Goal: Find specific page/section: Find specific page/section

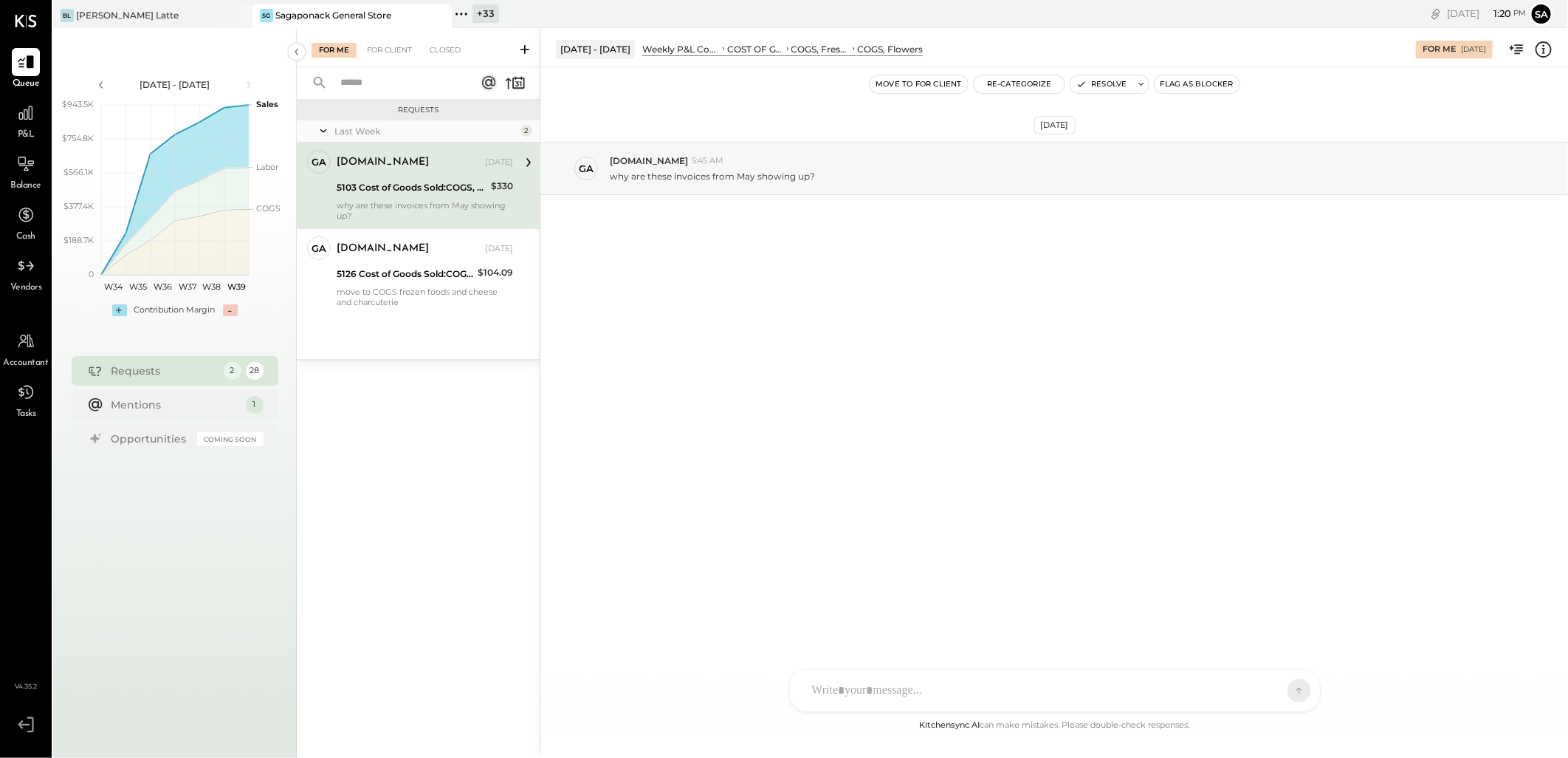
click at [433, 20] on icon at bounding box center [439, 16] width 18 height 18
click at [151, 12] on div "[PERSON_NAME] Latte" at bounding box center [142, 15] width 178 height 13
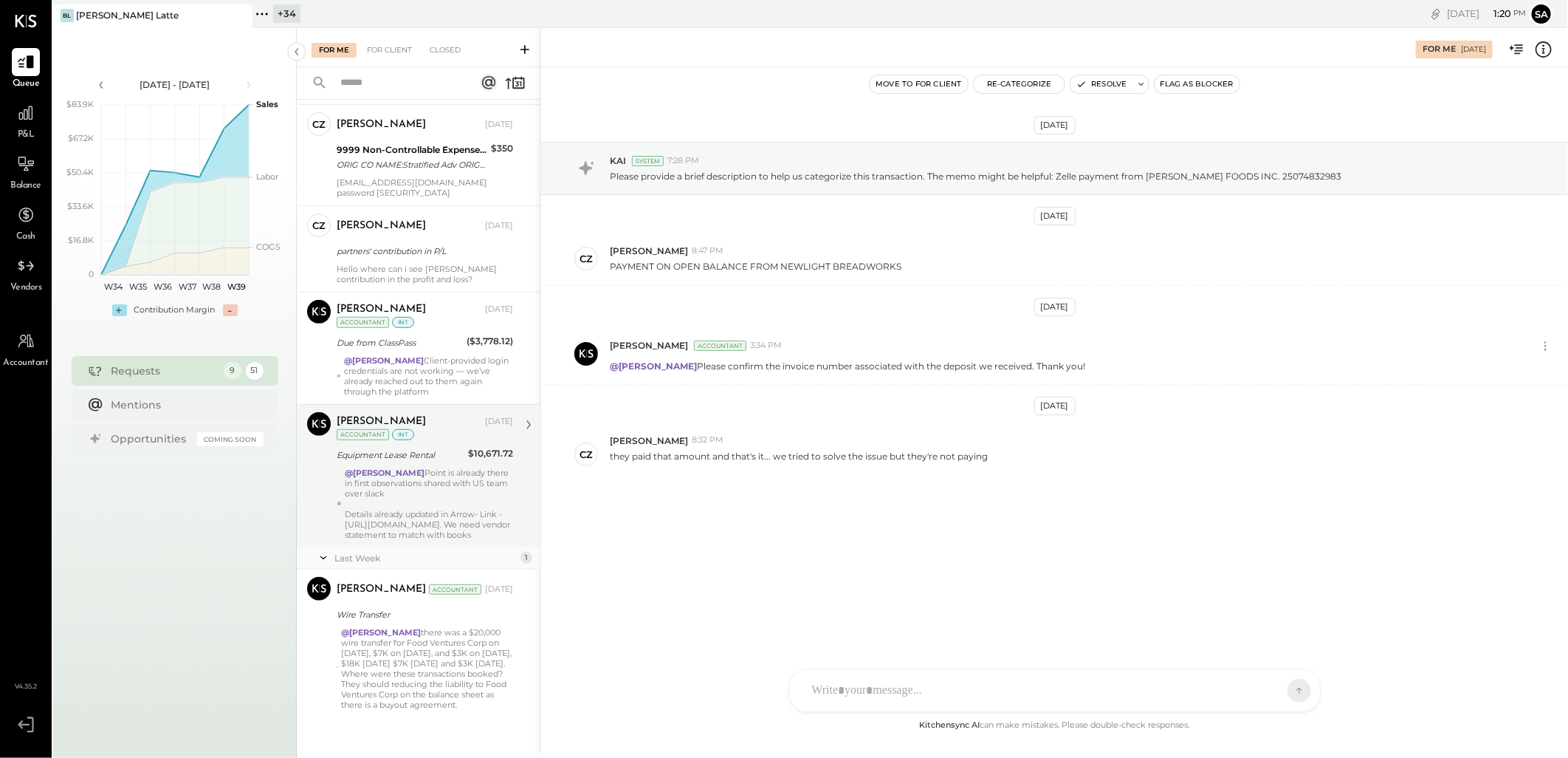
scroll to position [441, 0]
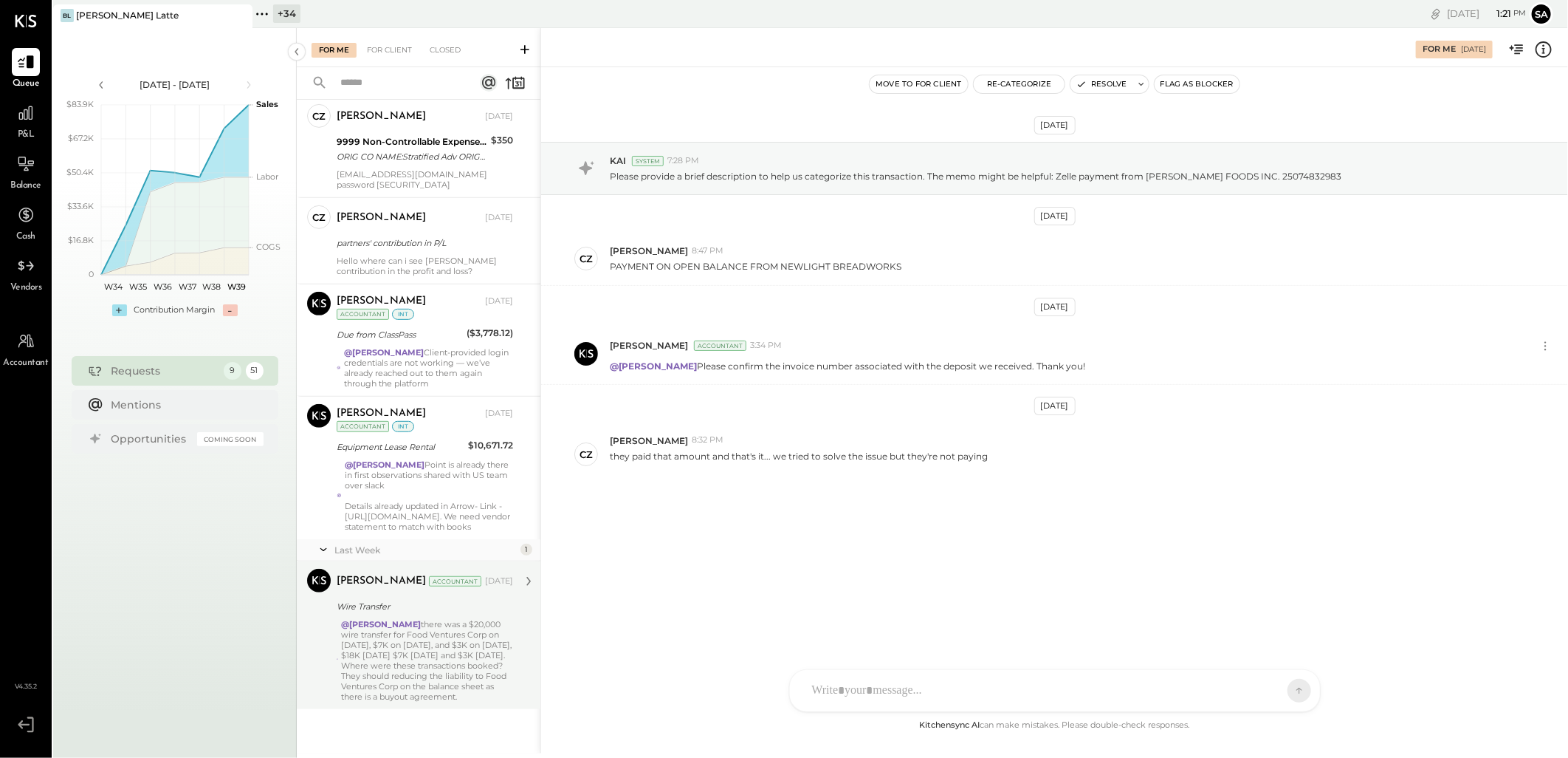
click at [425, 661] on div "@[PERSON_NAME] there was a $20,000 wire transfer for Food Ventures Corp on [DAT…" at bounding box center [427, 660] width 172 height 83
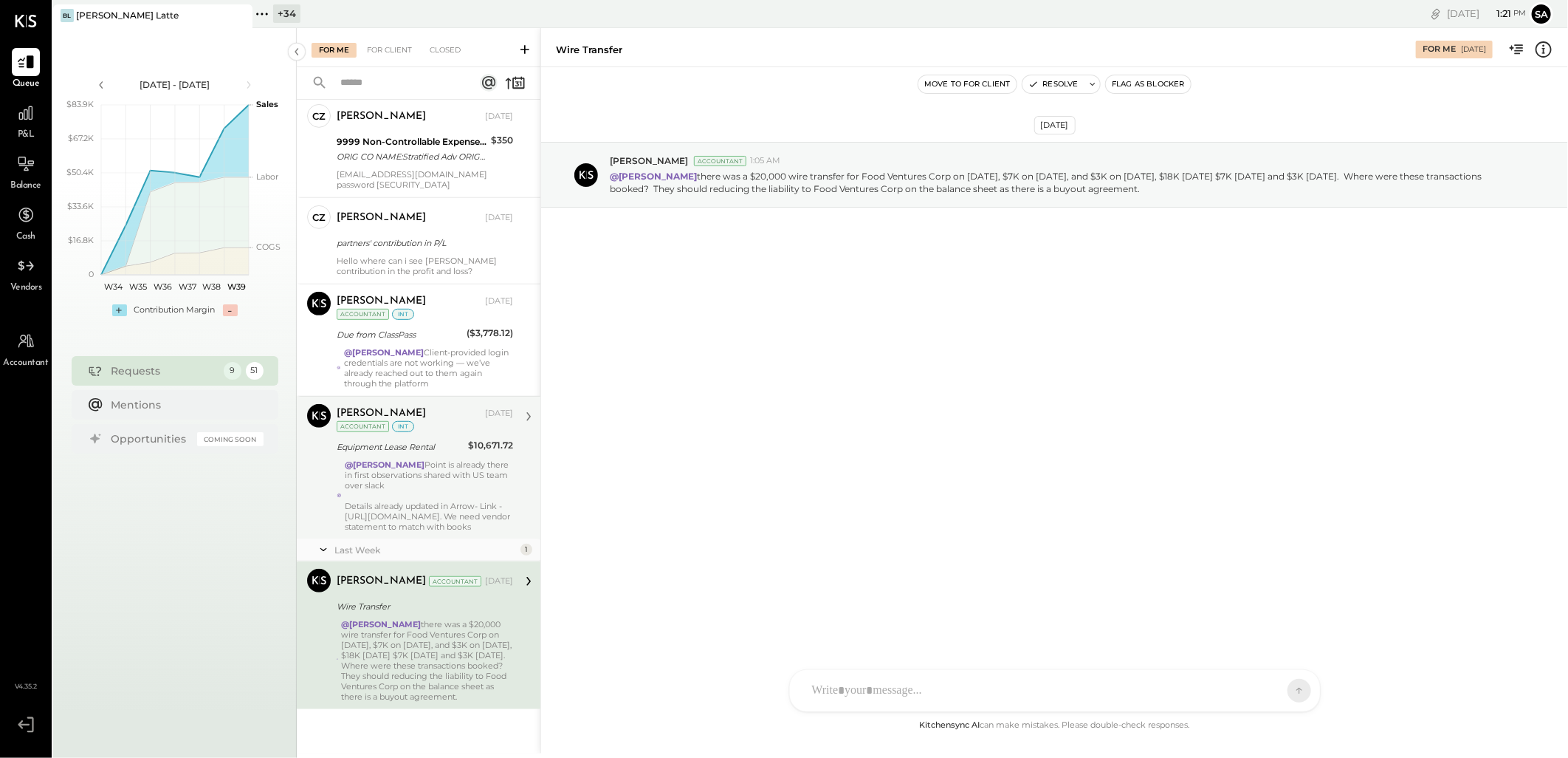
click at [429, 477] on div "@[PERSON_NAME][GEOGRAPHIC_DATA] is already there in first observations shared w…" at bounding box center [428, 495] width 169 height 72
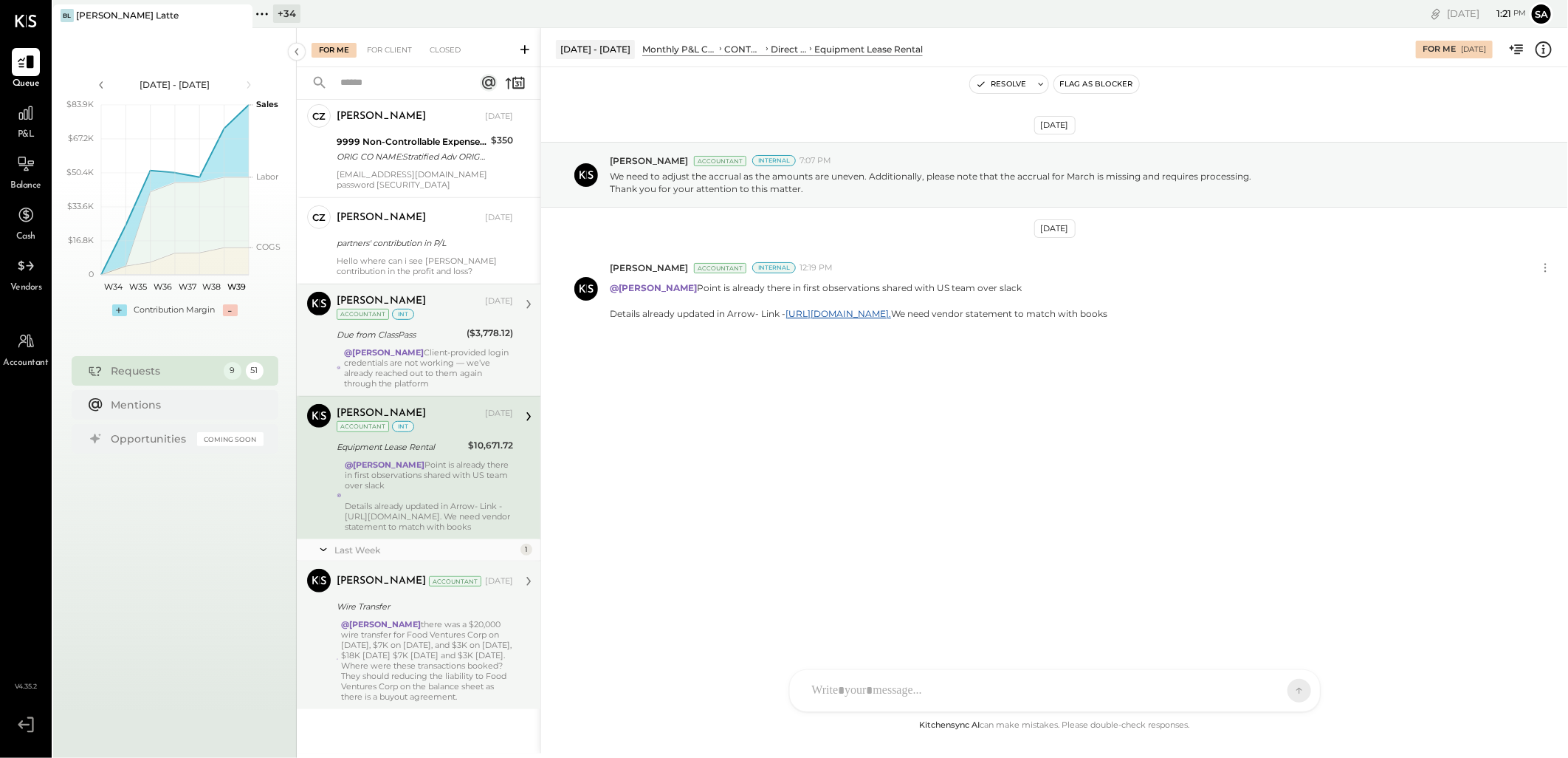
click at [406, 348] on div "@[PERSON_NAME] Client-provided login credentials are not working — we’ve alread…" at bounding box center [428, 368] width 169 height 41
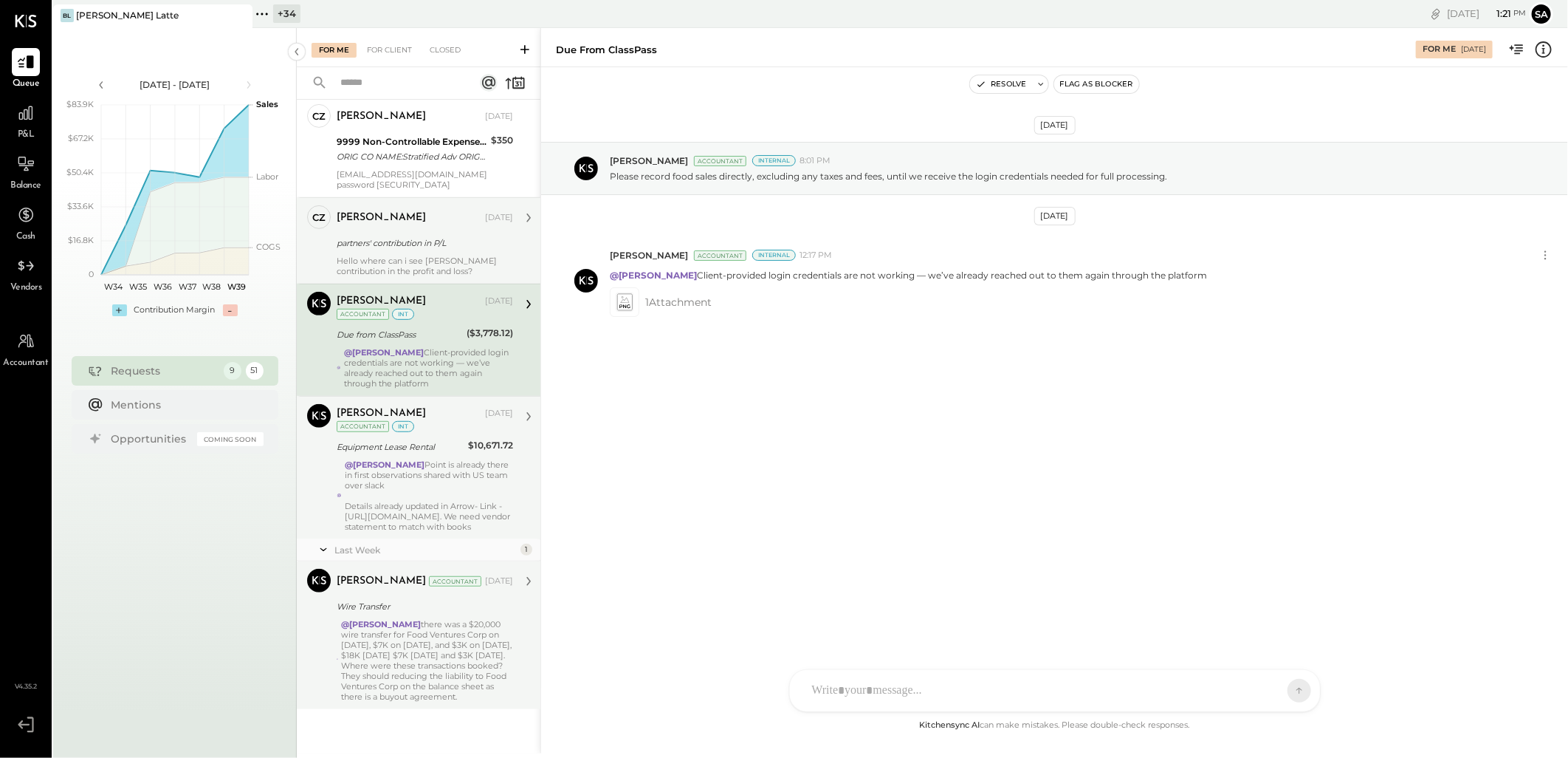
click at [436, 269] on div "Hello where can i see [PERSON_NAME] contribution in the profit and loss?" at bounding box center [424, 266] width 177 height 21
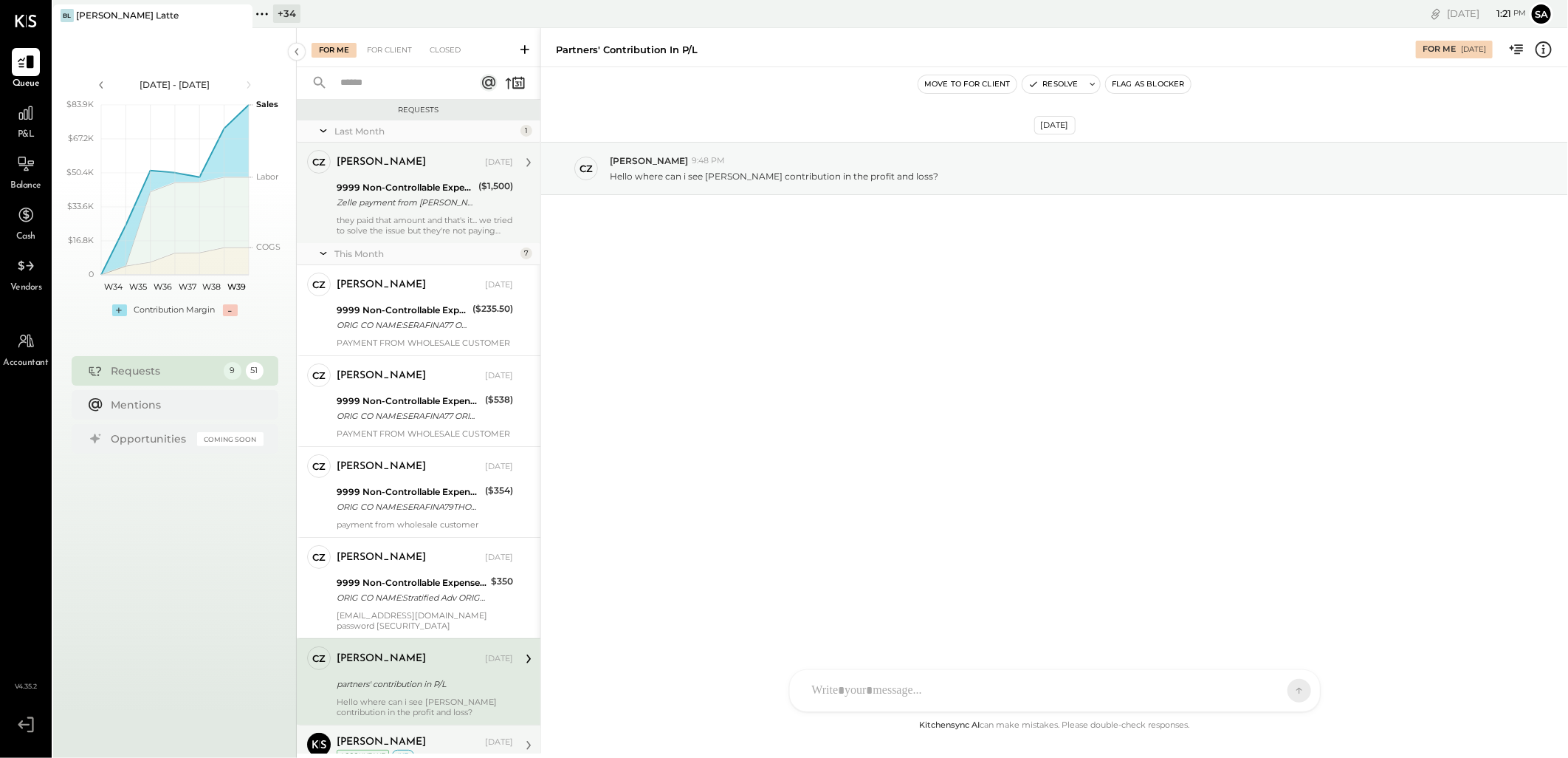
click at [458, 223] on div "they paid that amount and that's it... we tried to solve the issue but they're …" at bounding box center [424, 225] width 177 height 21
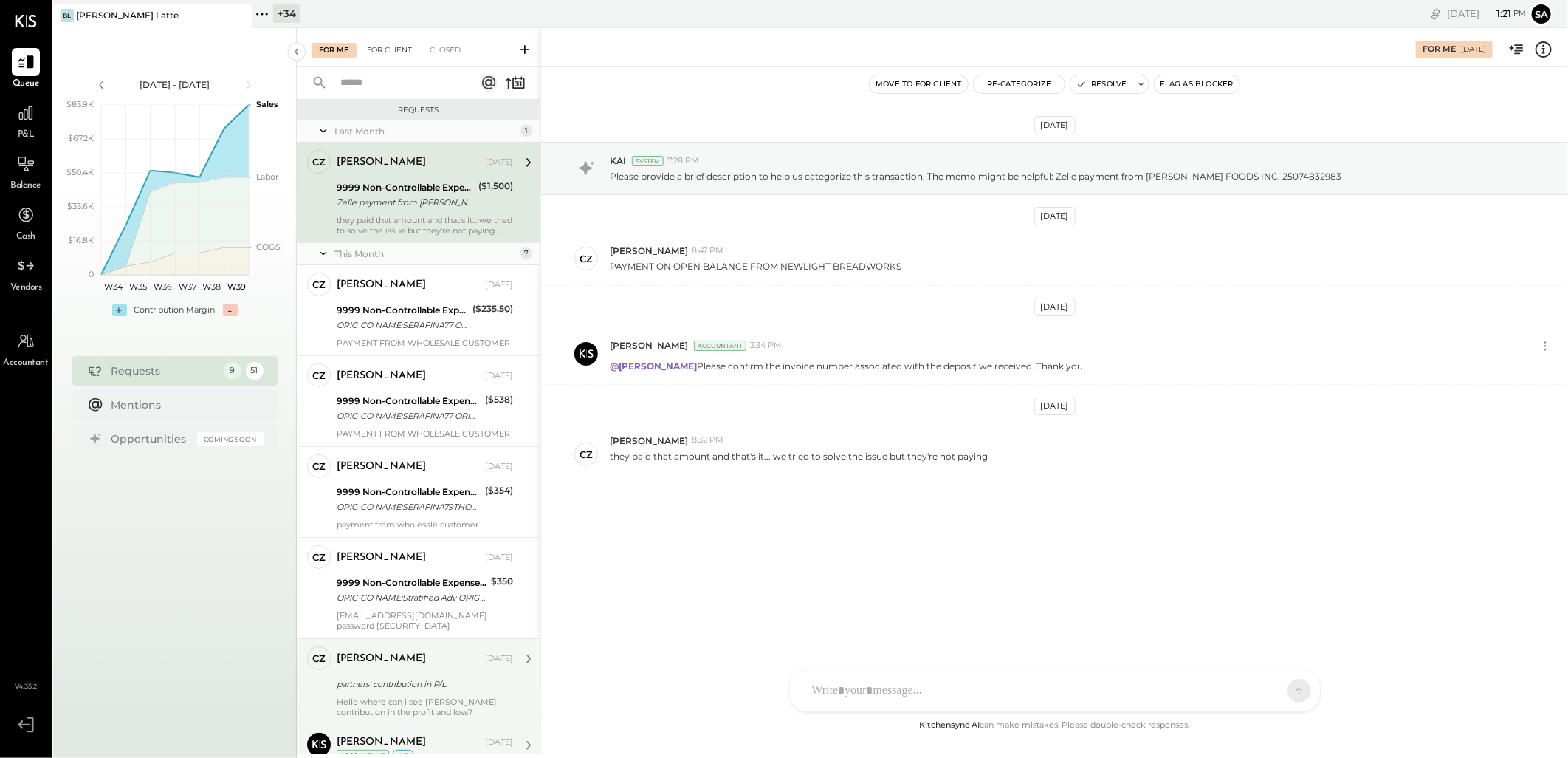
click at [390, 53] on div "For Client" at bounding box center [389, 50] width 60 height 15
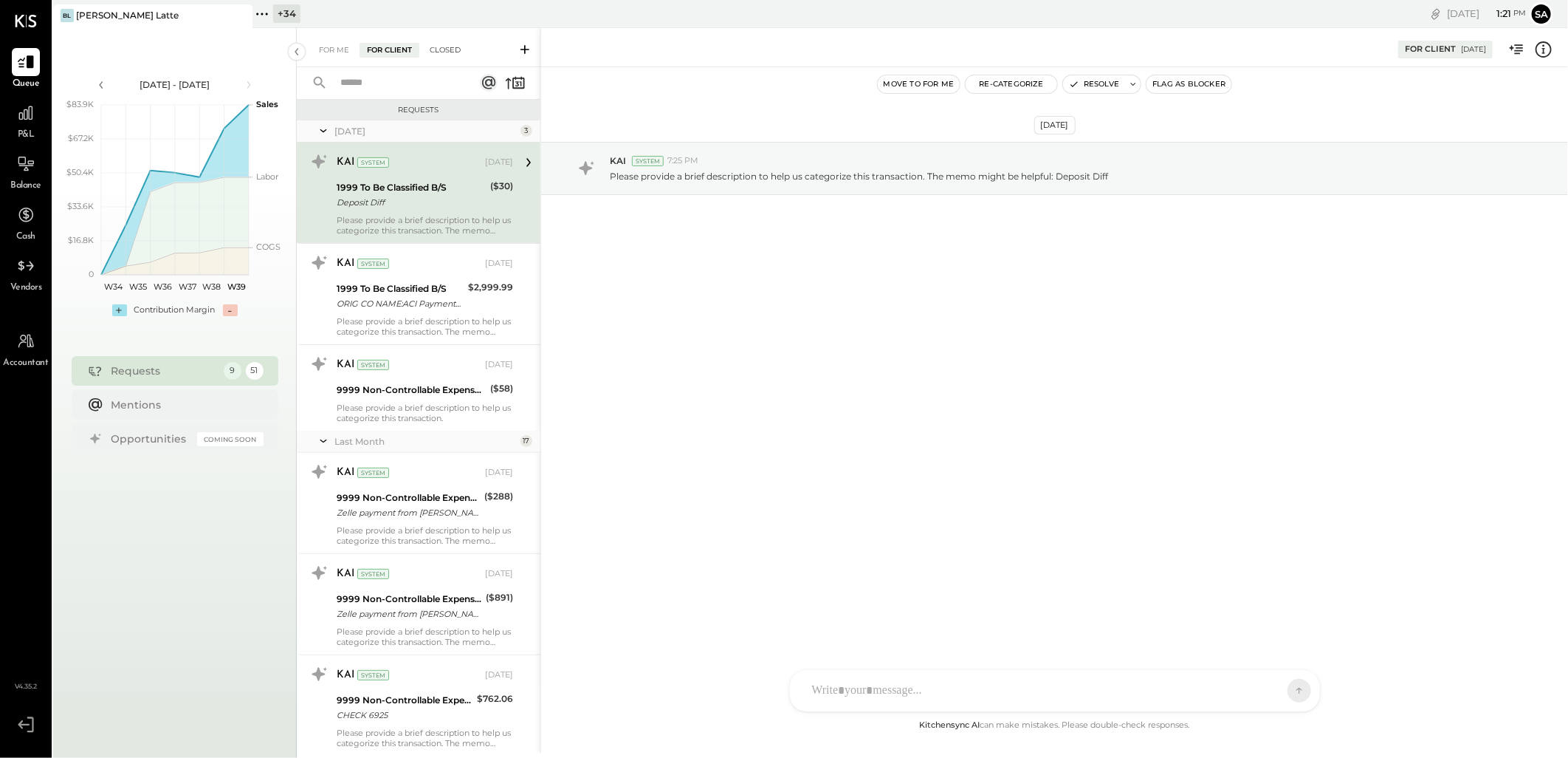
click at [447, 50] on div "Closed" at bounding box center [445, 50] width 46 height 15
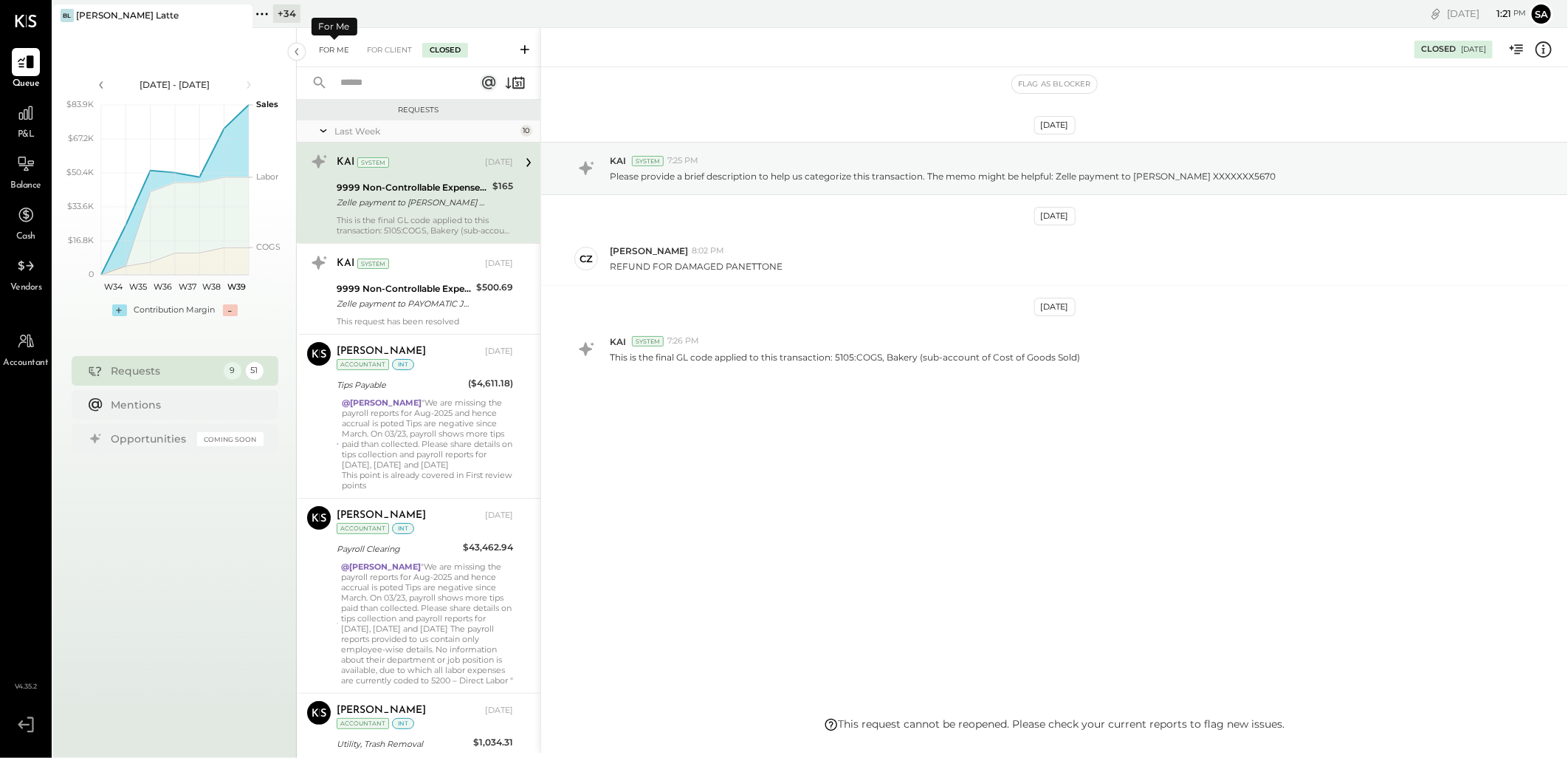
click at [326, 49] on div "For Me" at bounding box center [333, 50] width 45 height 15
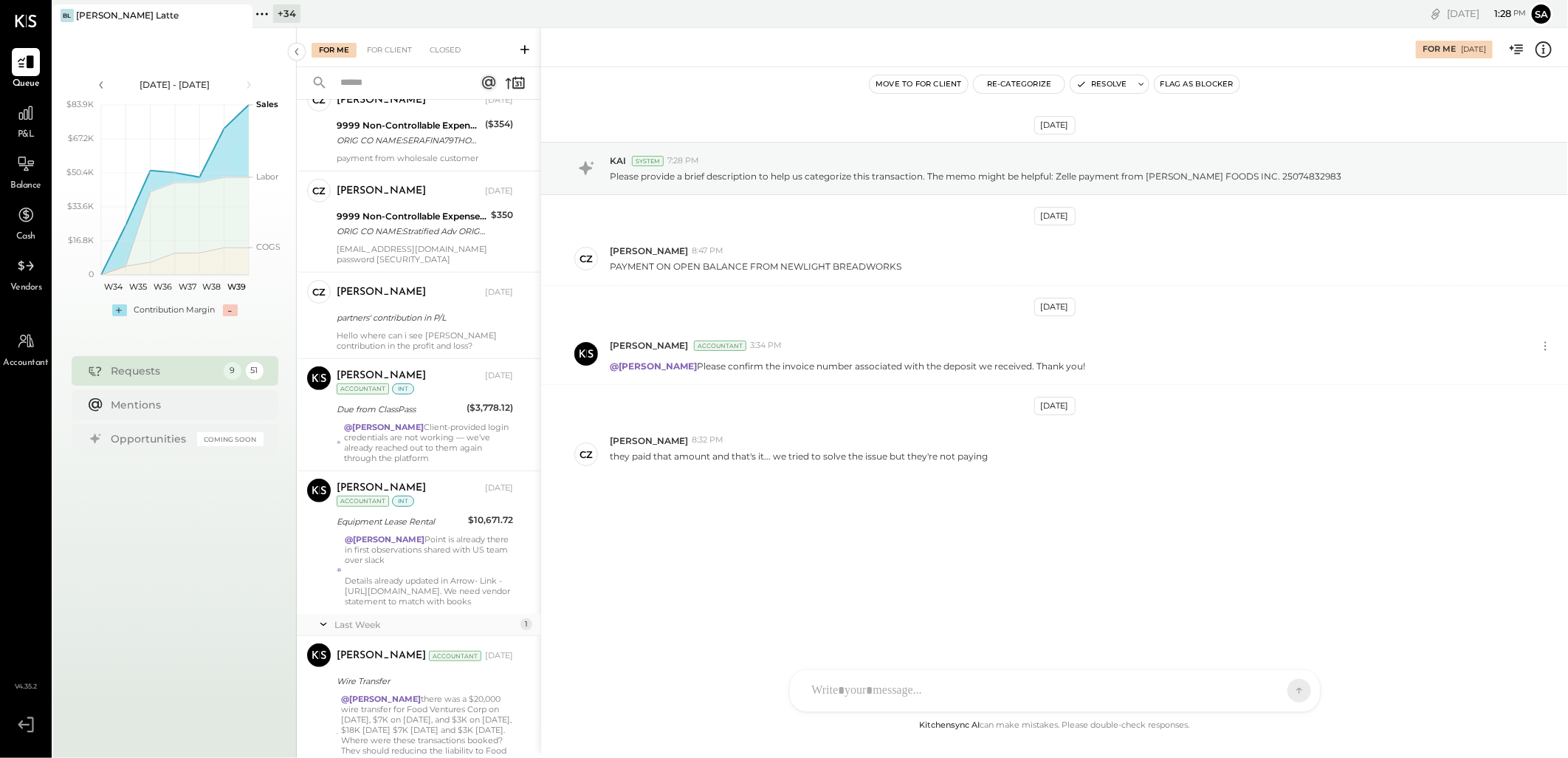
scroll to position [360, 0]
